Goal: Task Accomplishment & Management: Manage account settings

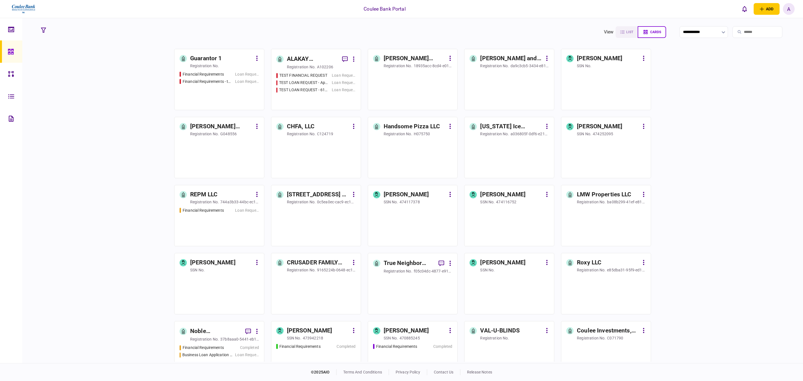
click at [736, 33] on input "search" at bounding box center [758, 32] width 50 height 12
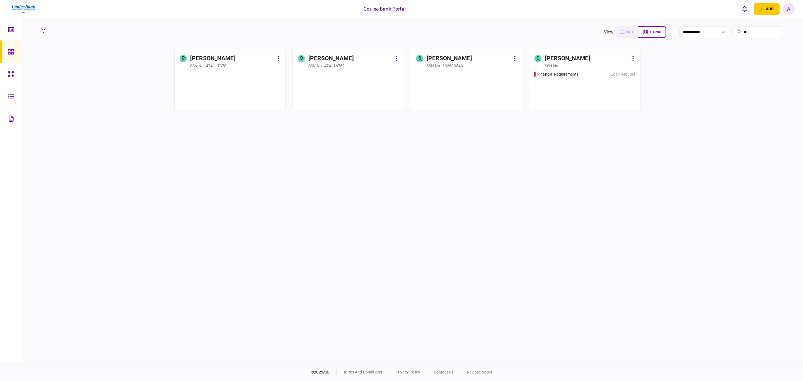
type input "*"
type input "**"
click at [591, 79] on div "Financial Requirements Loan Request" at bounding box center [584, 88] width 101 height 34
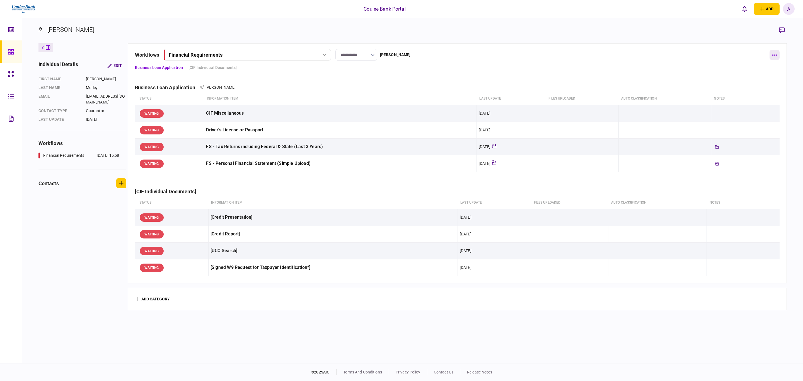
click at [776, 56] on icon "button" at bounding box center [774, 54] width 5 height 1
click at [722, 161] on span "archive" at bounding box center [715, 164] width 15 height 7
click at [767, 193] on button "confirm" at bounding box center [770, 195] width 26 height 11
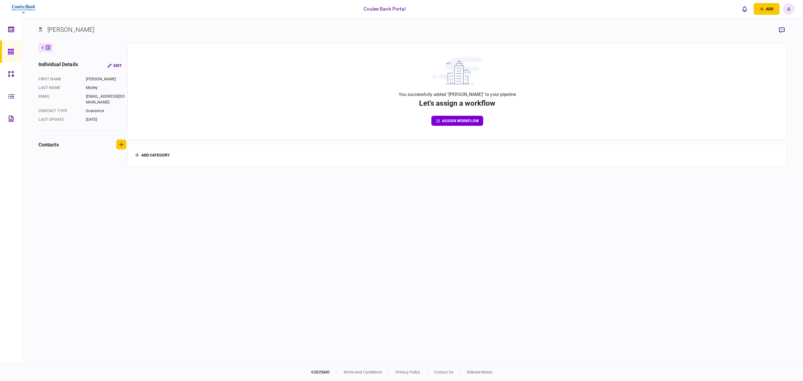
click at [14, 50] on div at bounding box center [12, 51] width 9 height 22
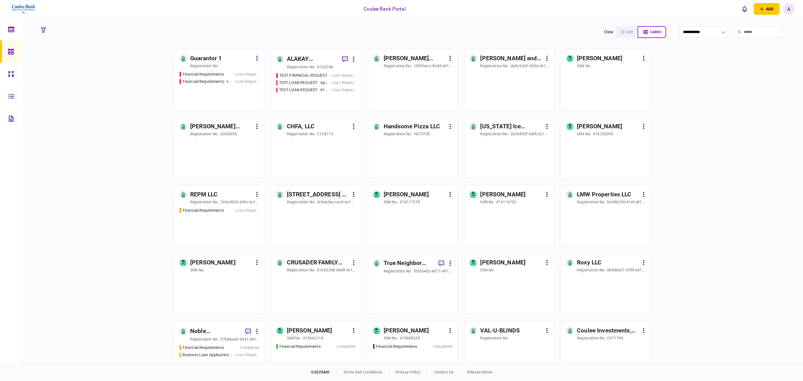
click at [738, 32] on input "search" at bounding box center [758, 32] width 50 height 12
click at [300, 55] on div "ALAKAY CONSTRUCTIONS LLC" at bounding box center [312, 59] width 51 height 9
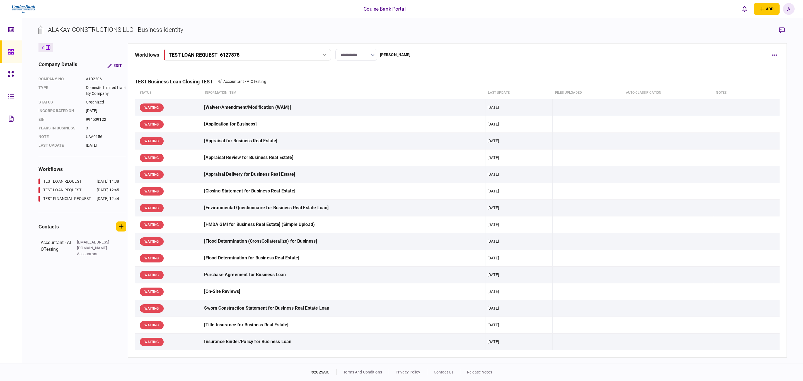
click at [13, 49] on icon at bounding box center [11, 52] width 6 height 6
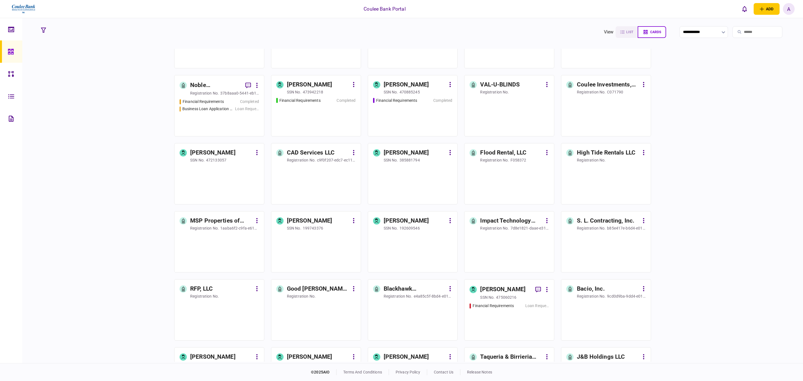
scroll to position [251, 0]
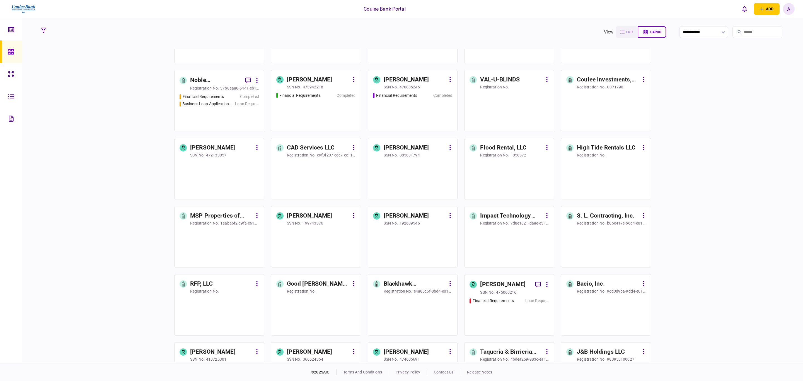
click at [317, 103] on div "Financial Requirements Completed" at bounding box center [316, 110] width 80 height 34
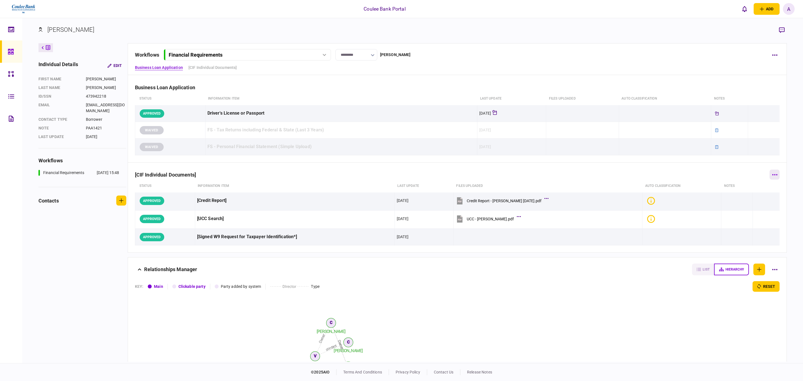
click at [773, 176] on button "button" at bounding box center [775, 175] width 10 height 10
click at [773, 54] on div at bounding box center [401, 190] width 803 height 381
click at [775, 56] on button "button" at bounding box center [775, 55] width 10 height 10
click at [734, 103] on li "share" at bounding box center [735, 103] width 67 height 12
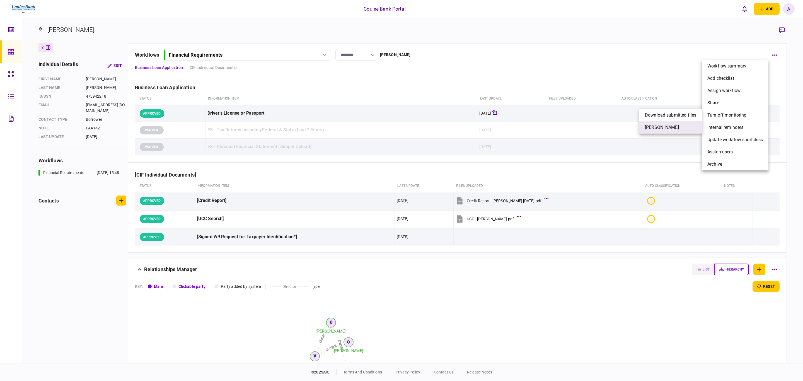
click at [654, 127] on span "[PERSON_NAME]" at bounding box center [662, 127] width 34 height 7
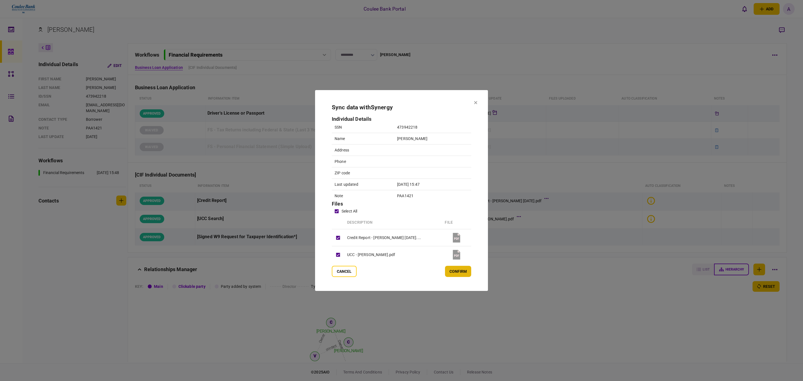
click at [455, 274] on button "confirm" at bounding box center [458, 271] width 26 height 11
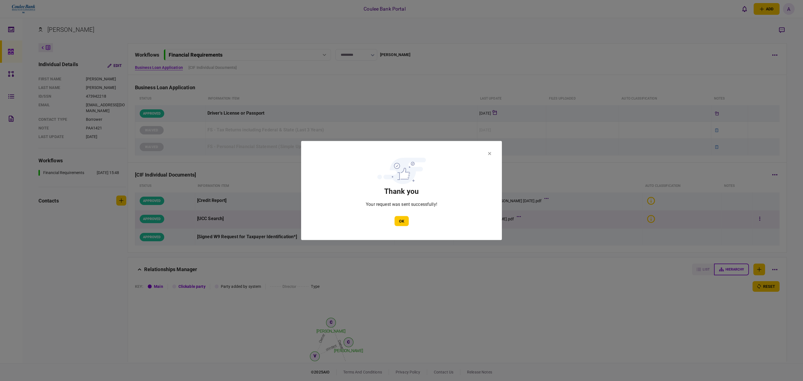
click at [403, 221] on button "OK" at bounding box center [402, 221] width 14 height 10
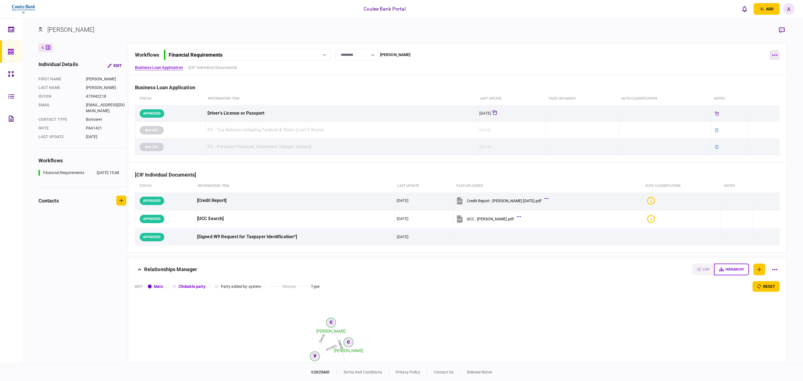
click at [770, 55] on button "button" at bounding box center [775, 55] width 10 height 10
click at [713, 166] on span "archive" at bounding box center [715, 164] width 15 height 7
click at [773, 201] on button "confirm" at bounding box center [770, 200] width 26 height 11
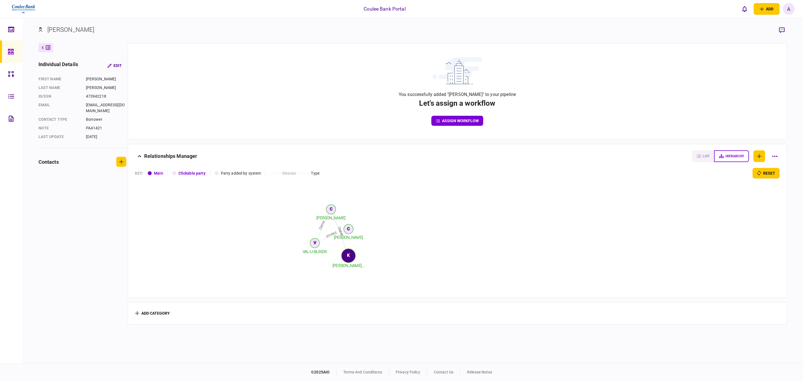
click at [8, 50] on icon at bounding box center [11, 52] width 6 height 6
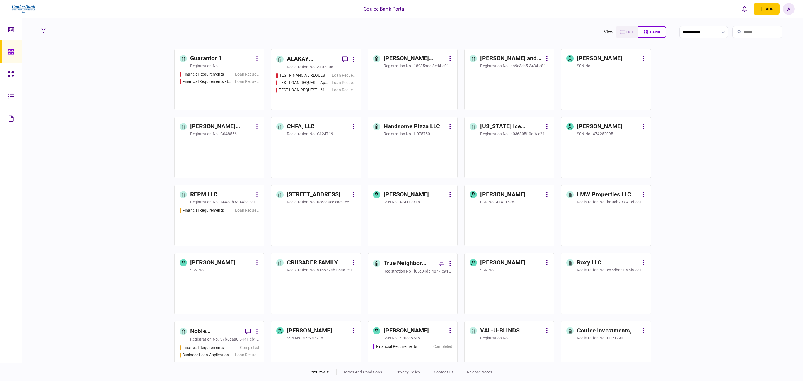
click at [746, 32] on input "search" at bounding box center [758, 32] width 50 height 12
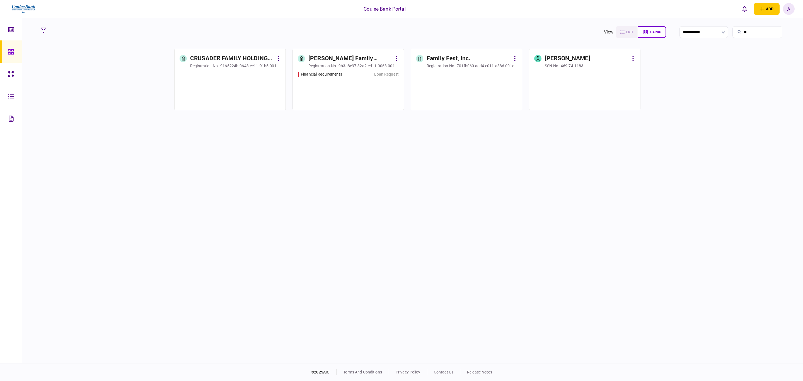
type input "*"
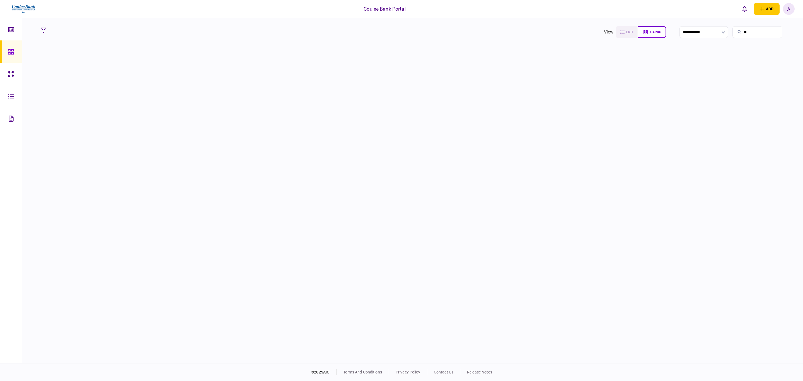
type input "*"
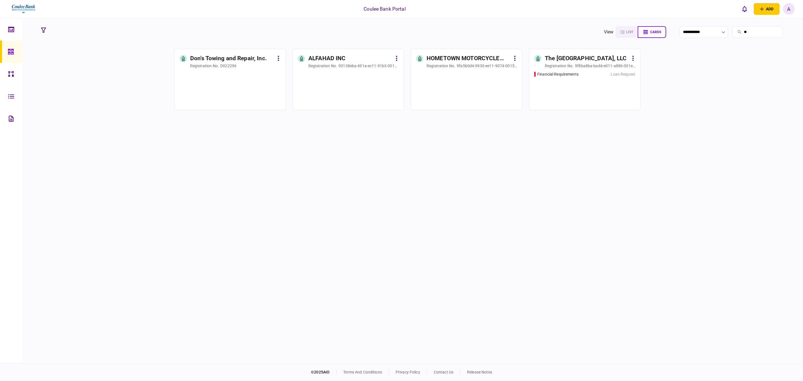
type input "*"
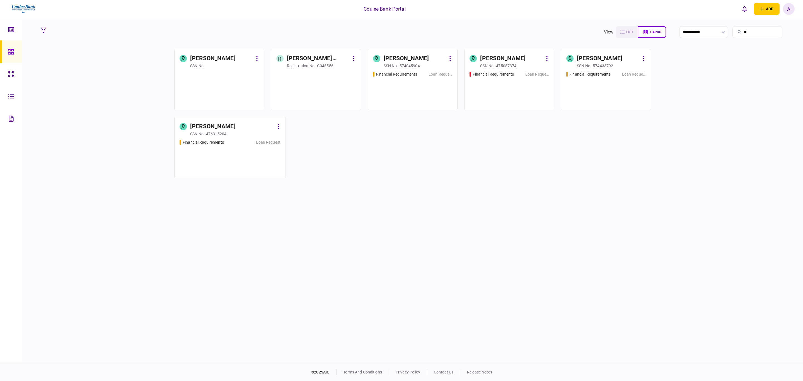
type input "*"
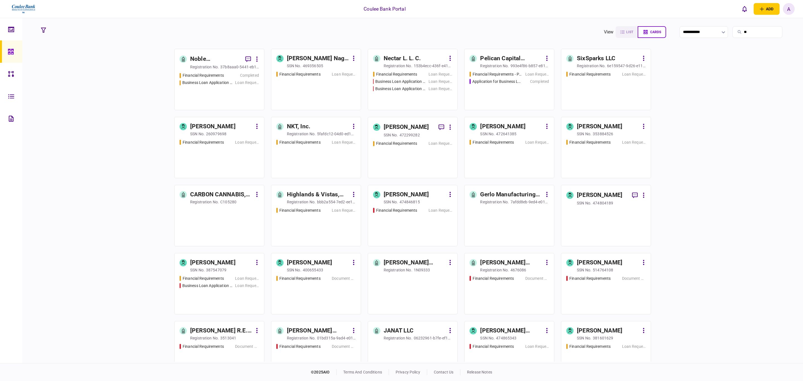
type input "*"
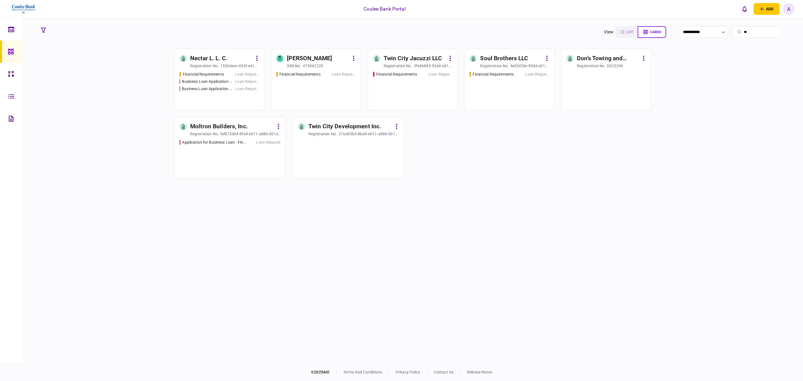
type input "*"
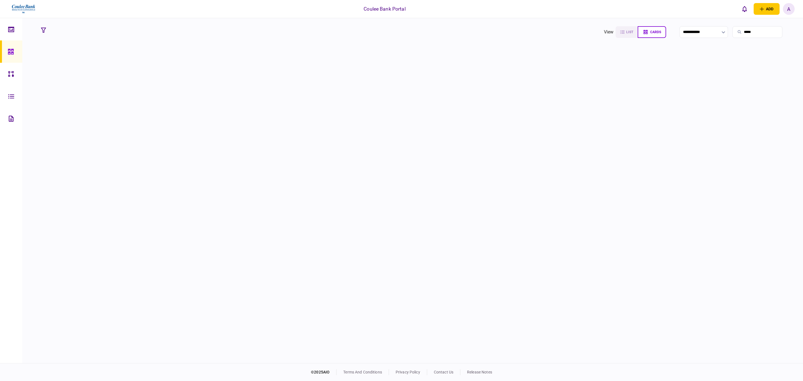
type input "*****"
